Goal: Navigation & Orientation: Find specific page/section

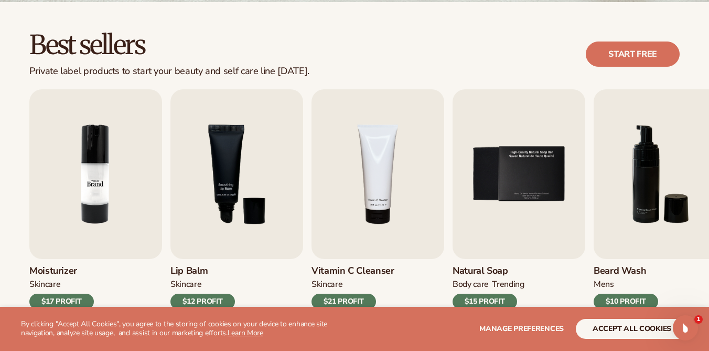
click at [110, 208] on img "2 / 9" at bounding box center [95, 173] width 133 height 169
click at [100, 207] on img "2 / 9" at bounding box center [95, 173] width 133 height 169
click at [112, 217] on img "2 / 9" at bounding box center [95, 173] width 133 height 169
click at [118, 184] on img "2 / 9" at bounding box center [95, 173] width 133 height 169
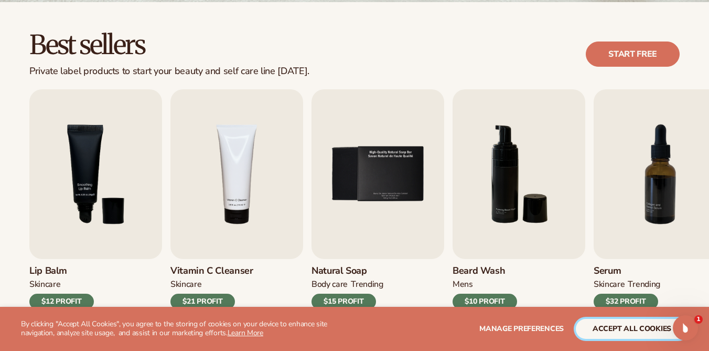
click at [636, 323] on button "accept all cookies" at bounding box center [632, 329] width 112 height 20
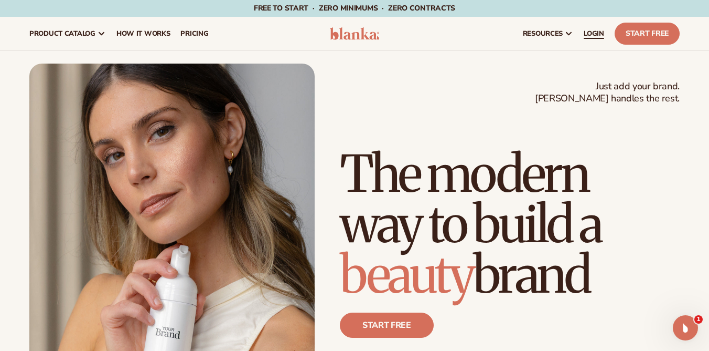
click at [595, 36] on span "LOGIN" at bounding box center [594, 33] width 20 height 8
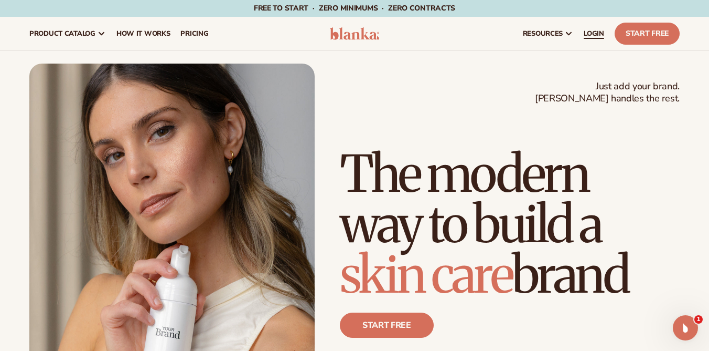
click at [599, 36] on span "LOGIN" at bounding box center [594, 33] width 20 height 8
